Goal: Task Accomplishment & Management: Use online tool/utility

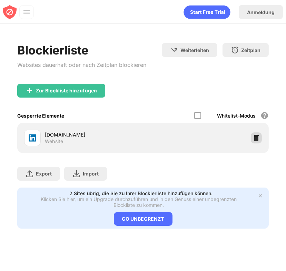
click at [257, 137] on img at bounding box center [256, 137] width 7 height 7
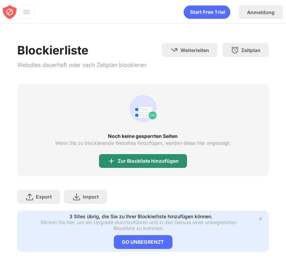
click at [158, 162] on div "Zur Blockliste hinzufügen" at bounding box center [148, 161] width 61 height 6
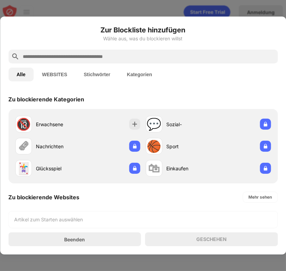
click at [150, 56] on input "text" at bounding box center [148, 56] width 253 height 8
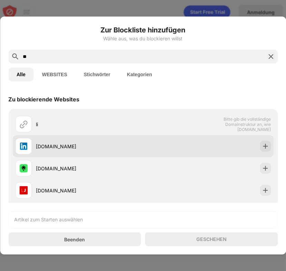
type input "**"
click at [107, 141] on div "[DOMAIN_NAME]" at bounding box center [79, 146] width 128 height 17
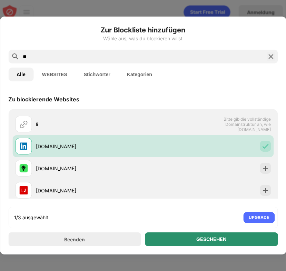
click at [168, 234] on div "GESCHEHEN" at bounding box center [211, 239] width 133 height 14
